Goal: Find specific page/section: Find specific page/section

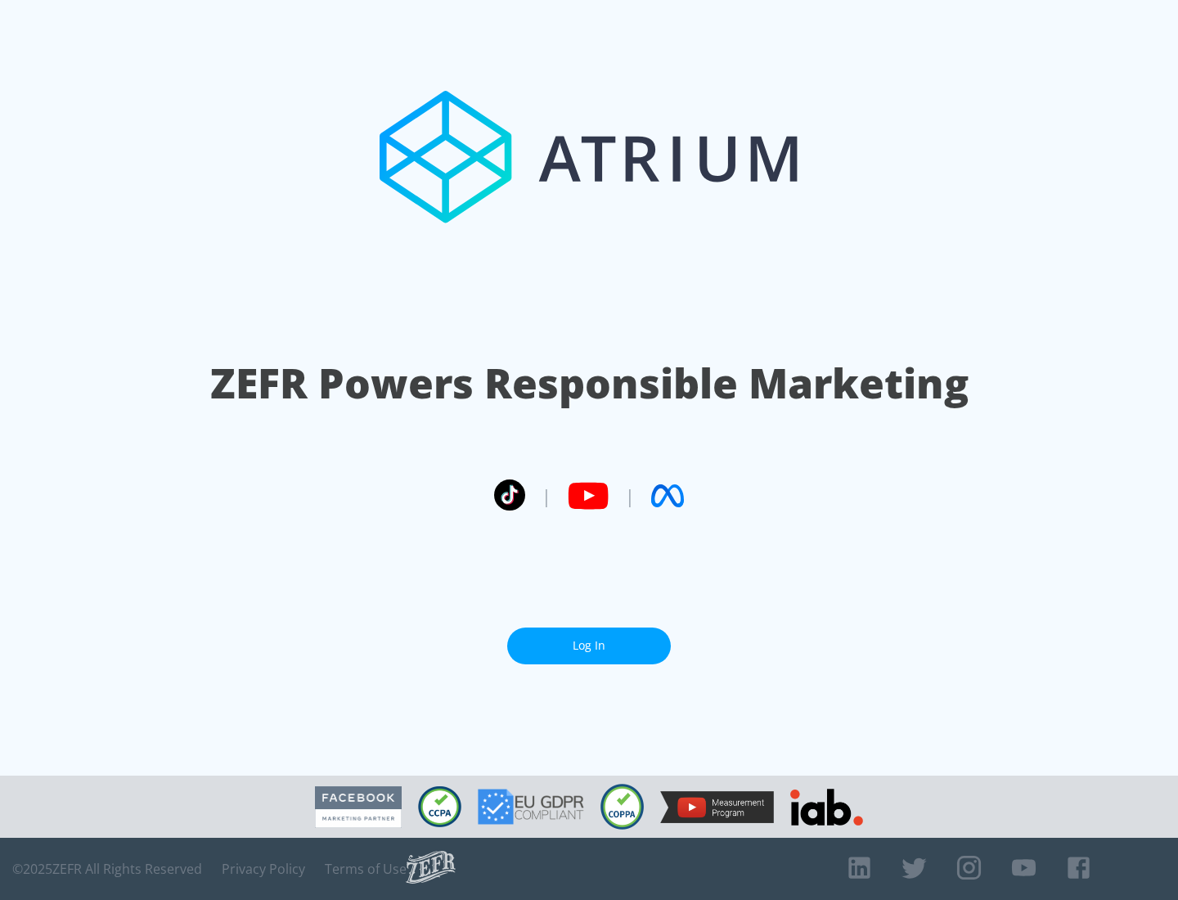
click at [589, 639] on link "Log In" at bounding box center [589, 646] width 164 height 37
